Goal: Task Accomplishment & Management: Manage account settings

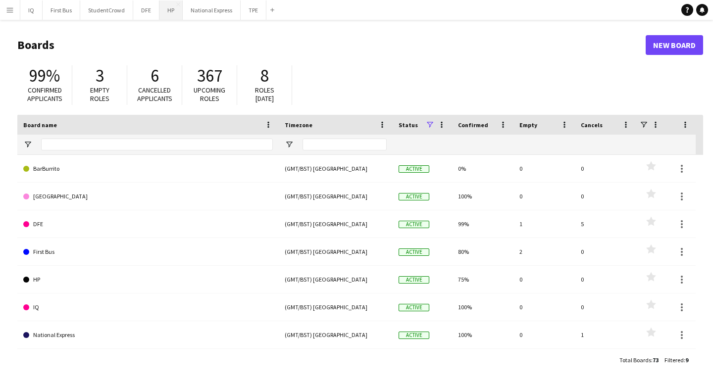
click at [173, 4] on button "HP Close" at bounding box center [170, 9] width 23 height 19
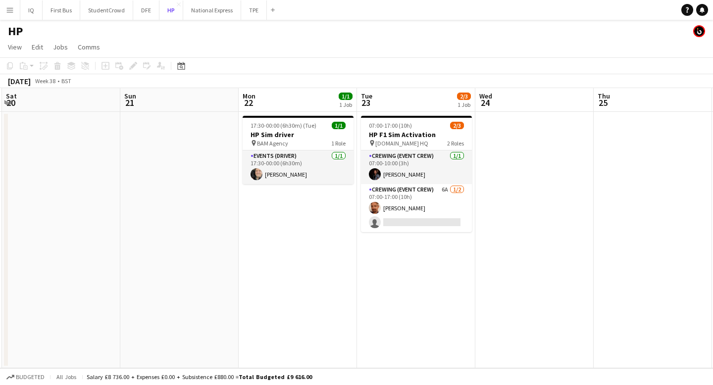
scroll to position [0, 359]
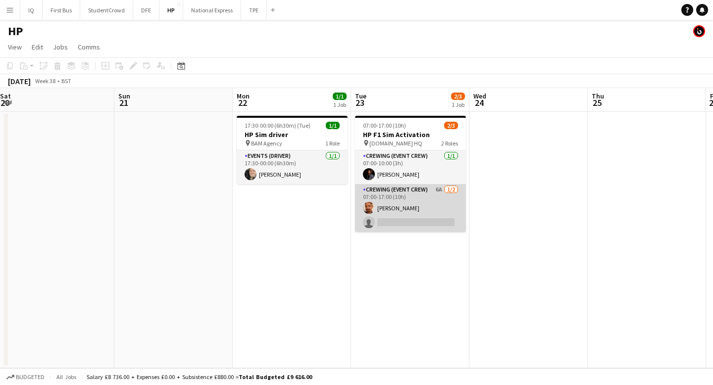
click at [422, 217] on app-card-role "Crewing (Event Crew) 6A [DATE] 07:00-17:00 (10h) [PERSON_NAME] single-neutral-a…" at bounding box center [410, 208] width 111 height 48
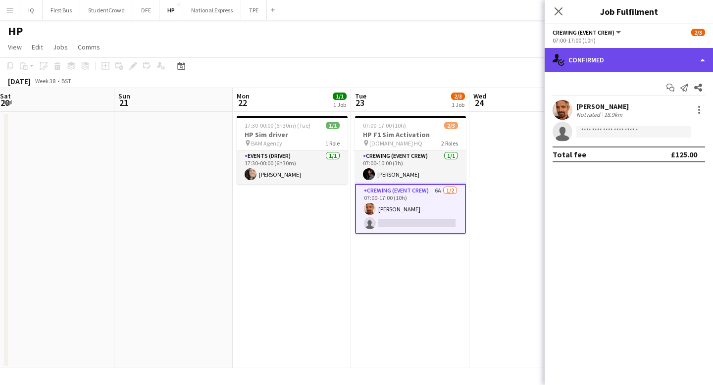
click at [620, 58] on div "single-neutral-actions-check-2 Confirmed" at bounding box center [629, 60] width 168 height 24
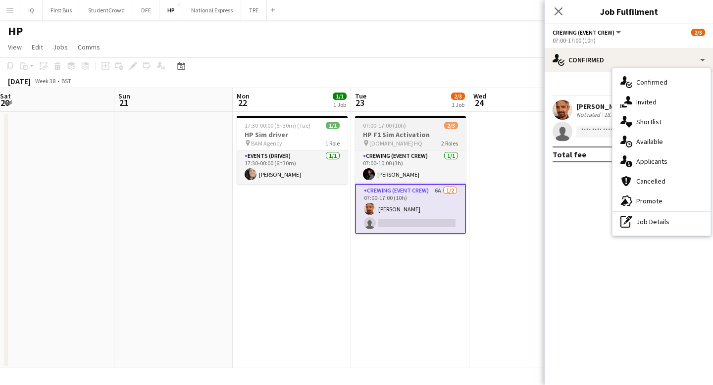
click at [418, 134] on h3 "HP F1 Sim Activation" at bounding box center [410, 134] width 111 height 9
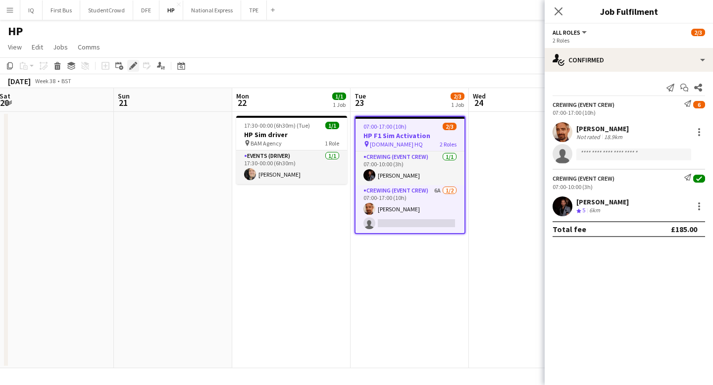
click at [128, 66] on div "Edit" at bounding box center [133, 66] width 12 height 12
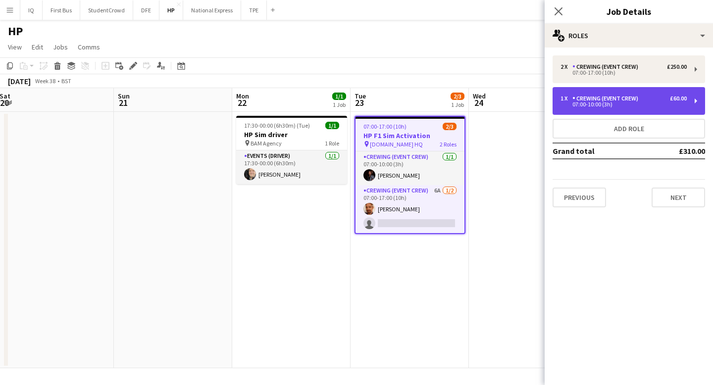
click at [615, 106] on div "07:00-10:00 (3h)" at bounding box center [623, 104] width 126 height 5
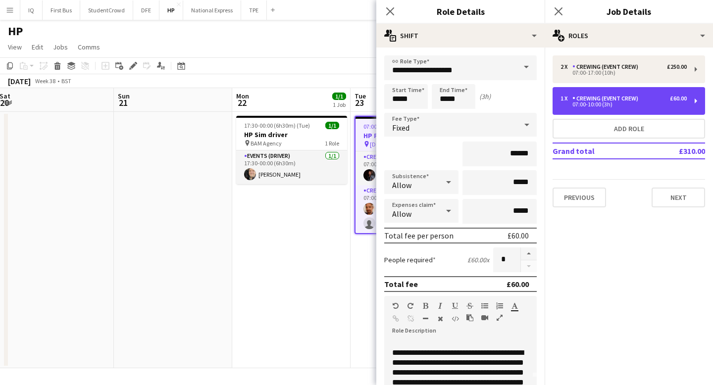
scroll to position [87, 0]
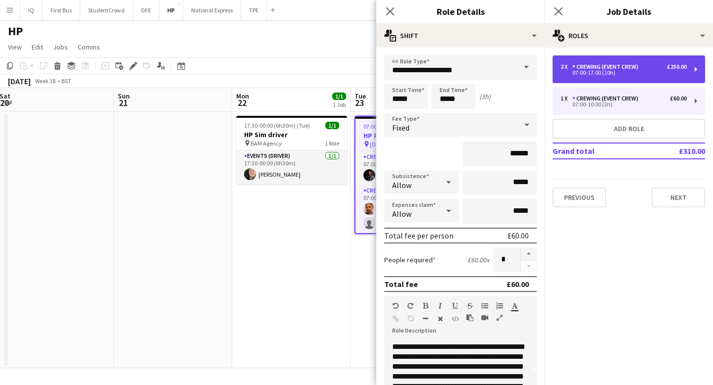
click at [608, 70] on div "Crewing (Event Crew)" at bounding box center [607, 66] width 70 height 7
type input "*****"
type input "*******"
type input "*"
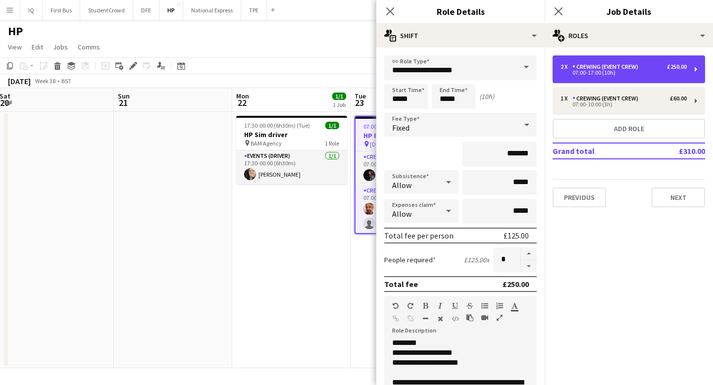
scroll to position [31, 0]
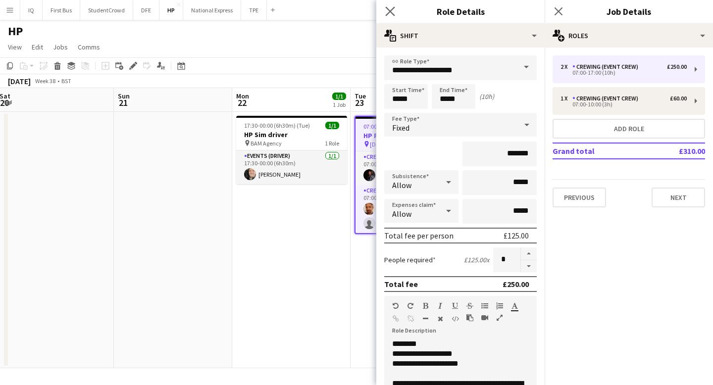
click at [396, 10] on app-icon "Close pop-in" at bounding box center [390, 11] width 14 height 14
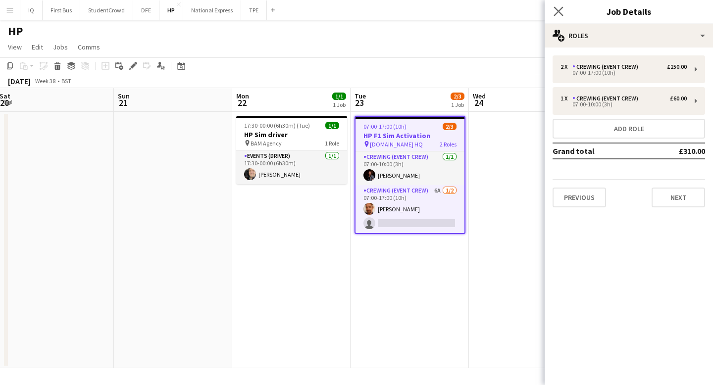
click at [560, 16] on app-icon "Close pop-in" at bounding box center [558, 11] width 14 height 14
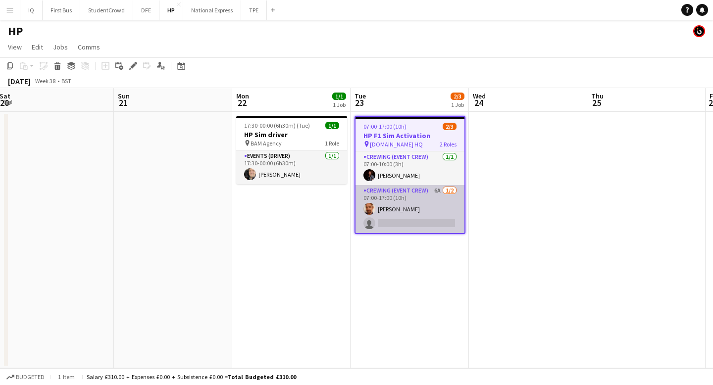
click at [410, 221] on app-card-role "Crewing (Event Crew) 6A [DATE] 07:00-17:00 (10h) [PERSON_NAME] single-neutral-a…" at bounding box center [409, 209] width 109 height 48
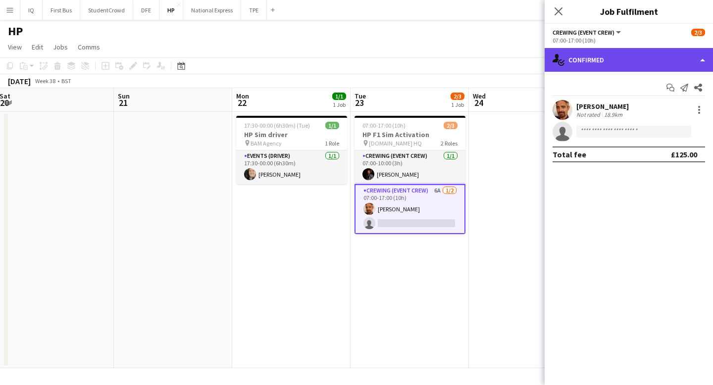
click at [581, 63] on div "single-neutral-actions-check-2 Confirmed" at bounding box center [629, 60] width 168 height 24
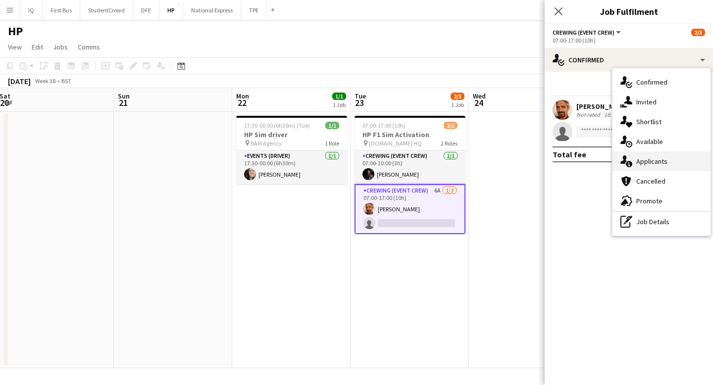
click at [658, 158] on span "Applicants" at bounding box center [651, 161] width 31 height 9
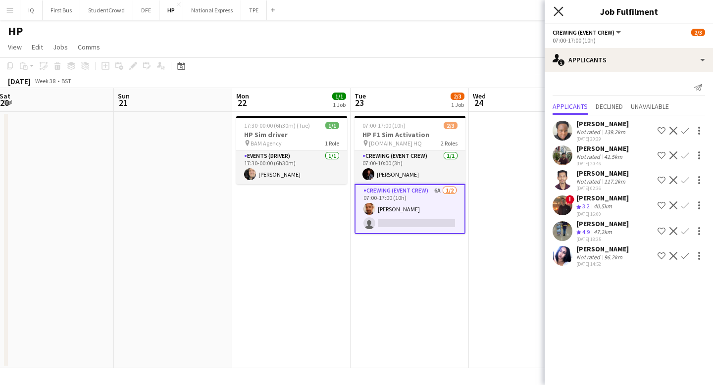
click at [560, 10] on icon at bounding box center [557, 10] width 9 height 9
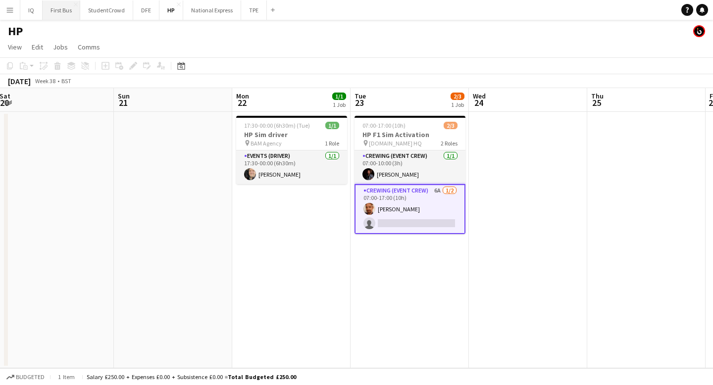
click at [58, 14] on button "First Bus Close" at bounding box center [62, 9] width 38 height 19
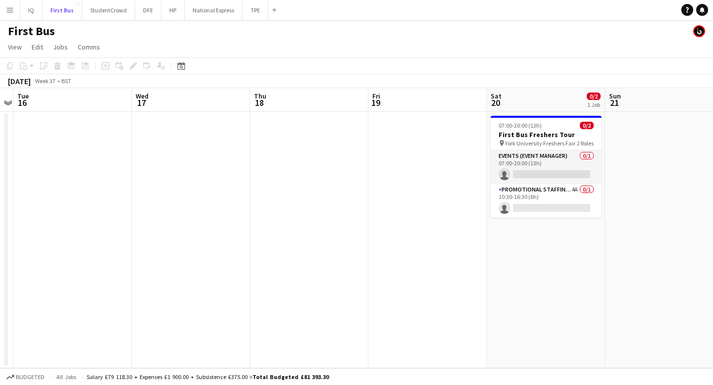
scroll to position [0, 351]
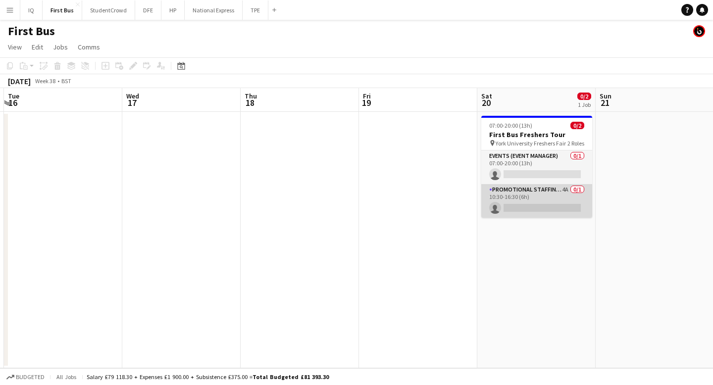
click at [545, 201] on app-card-role "Promotional Staffing (Brand Ambassadors) 4A 0/1 10:30-16:30 (6h) single-neutral…" at bounding box center [536, 201] width 111 height 34
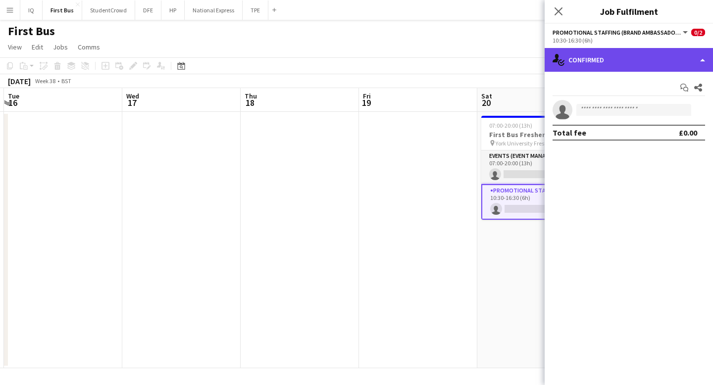
click at [635, 64] on div "single-neutral-actions-check-2 Confirmed" at bounding box center [629, 60] width 168 height 24
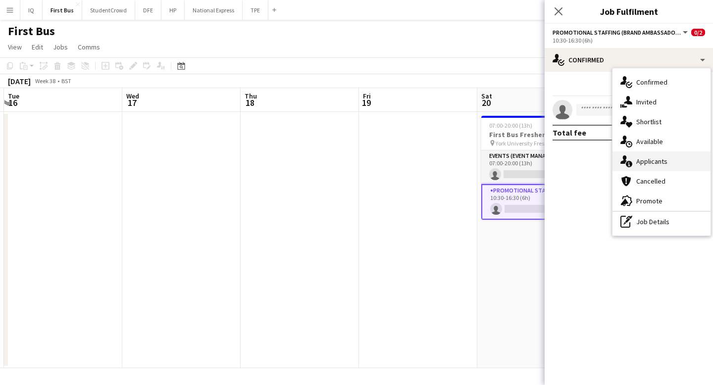
click at [657, 158] on span "Applicants" at bounding box center [651, 161] width 31 height 9
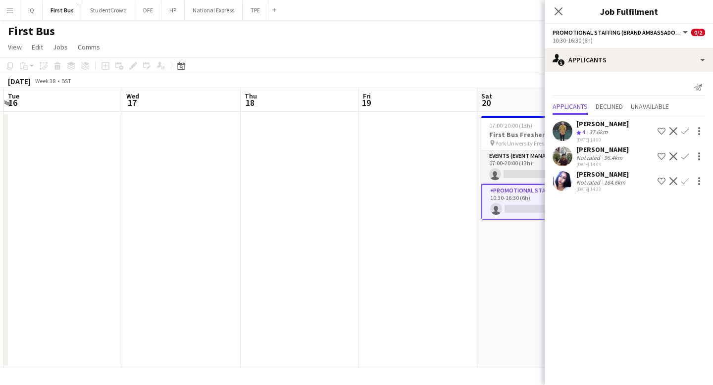
click at [603, 123] on div "[PERSON_NAME]" at bounding box center [602, 123] width 52 height 9
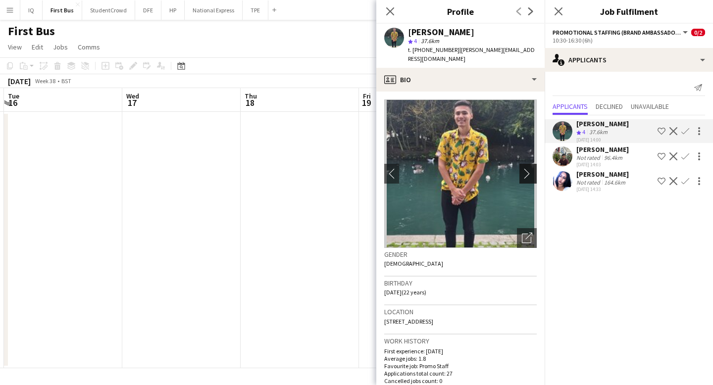
click at [529, 168] on app-icon "chevron-right" at bounding box center [529, 173] width 15 height 10
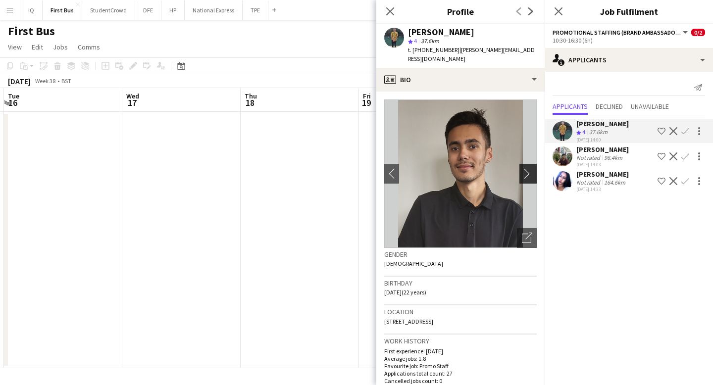
click at [529, 168] on app-icon "chevron-right" at bounding box center [529, 173] width 15 height 10
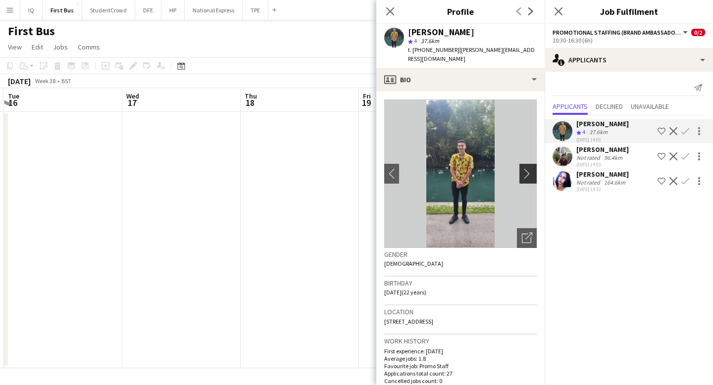
click at [529, 168] on app-icon "chevron-right" at bounding box center [529, 173] width 15 height 10
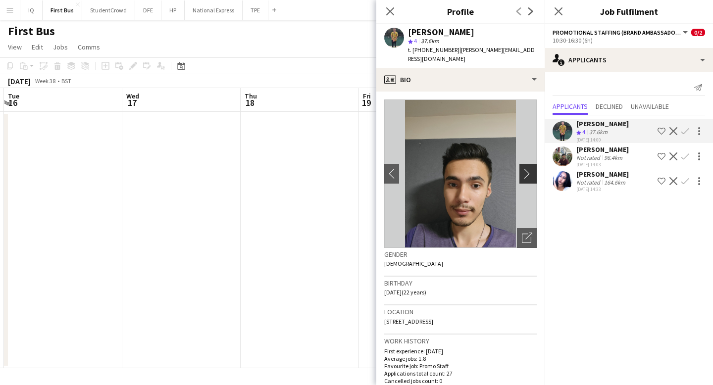
click at [529, 168] on app-icon "chevron-right" at bounding box center [529, 173] width 15 height 10
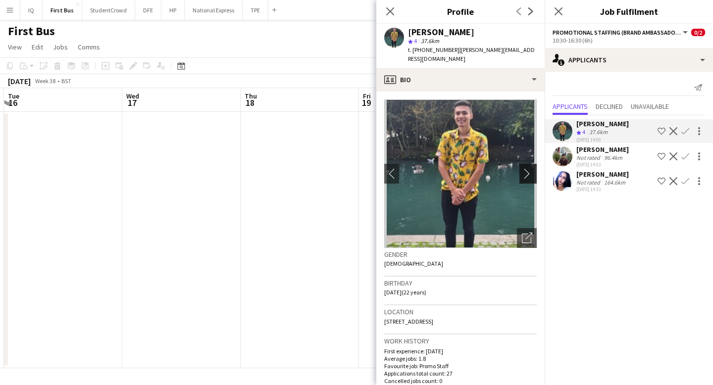
click at [529, 168] on app-icon "chevron-right" at bounding box center [529, 173] width 15 height 10
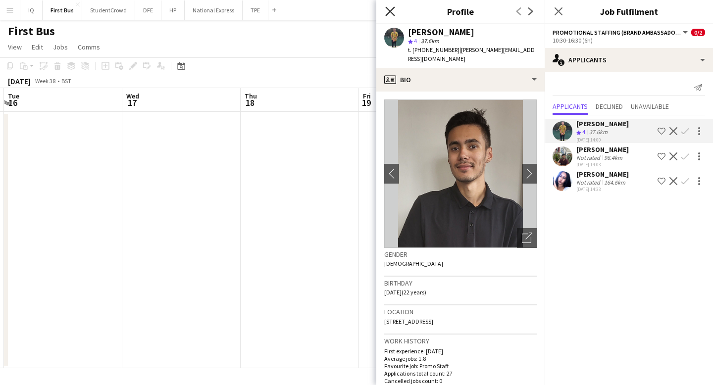
click at [391, 11] on icon "Close pop-in" at bounding box center [389, 10] width 9 height 9
